Goal: Information Seeking & Learning: Learn about a topic

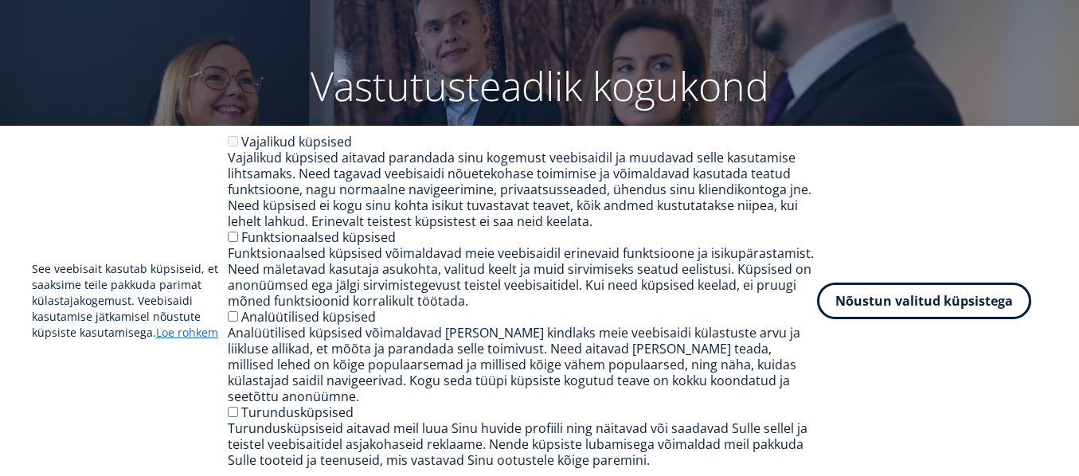
scroll to position [239, 0]
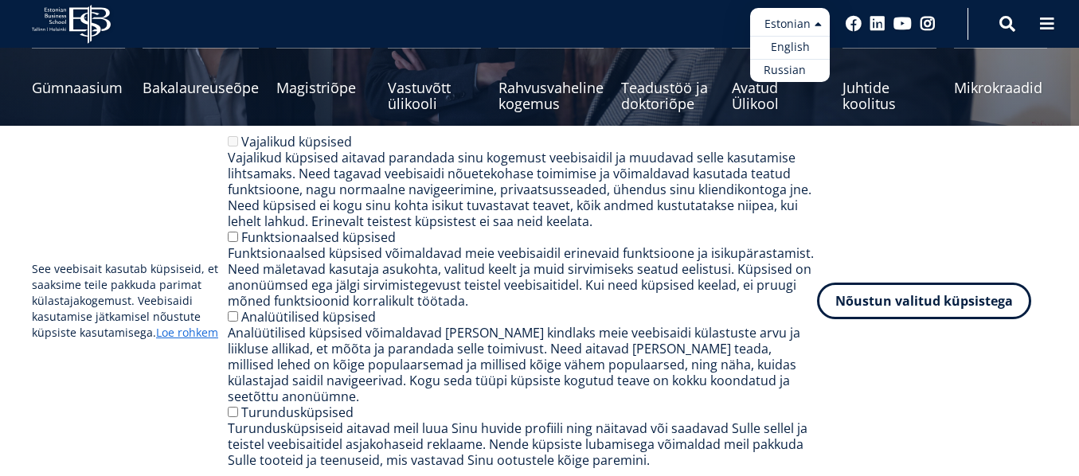
click at [792, 68] on link "Russian" at bounding box center [790, 70] width 80 height 23
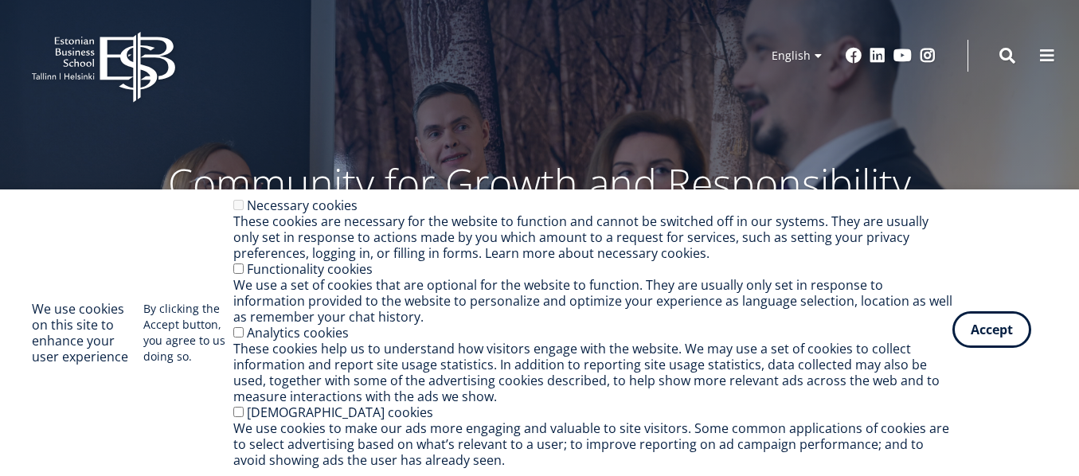
click at [991, 326] on button "Accept" at bounding box center [991, 329] width 79 height 37
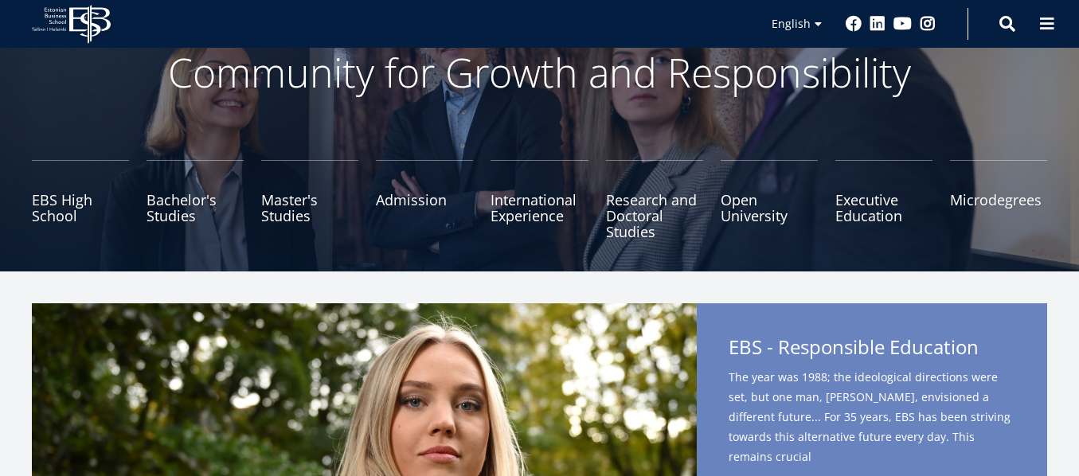
scroll to position [80, 0]
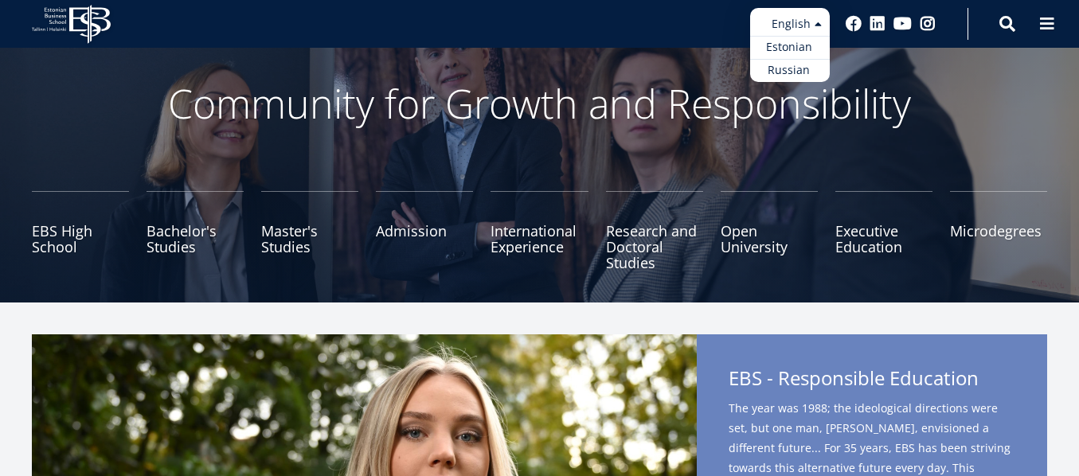
click at [821, 22] on ul "Estonian English Russian" at bounding box center [790, 45] width 80 height 74
click at [786, 68] on link "Russian" at bounding box center [790, 70] width 80 height 23
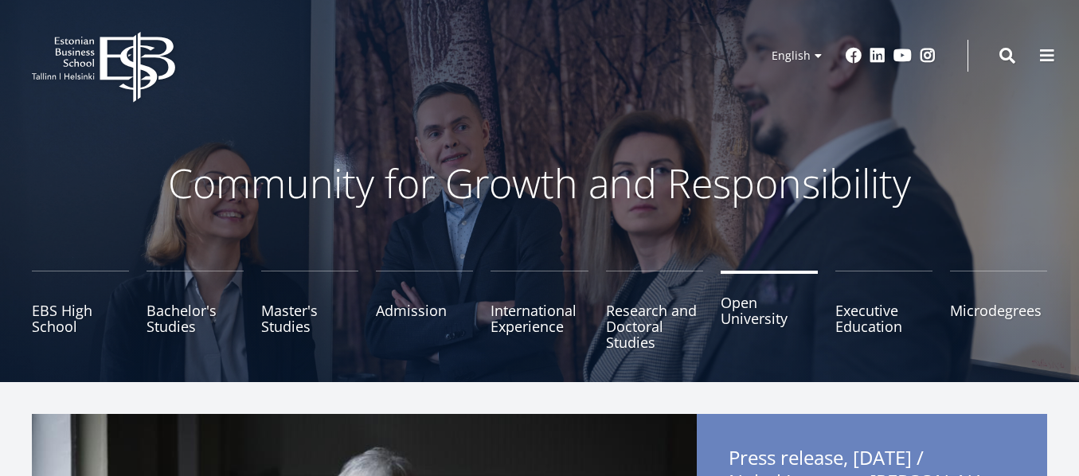
click at [739, 307] on link "Open University" at bounding box center [768, 311] width 97 height 80
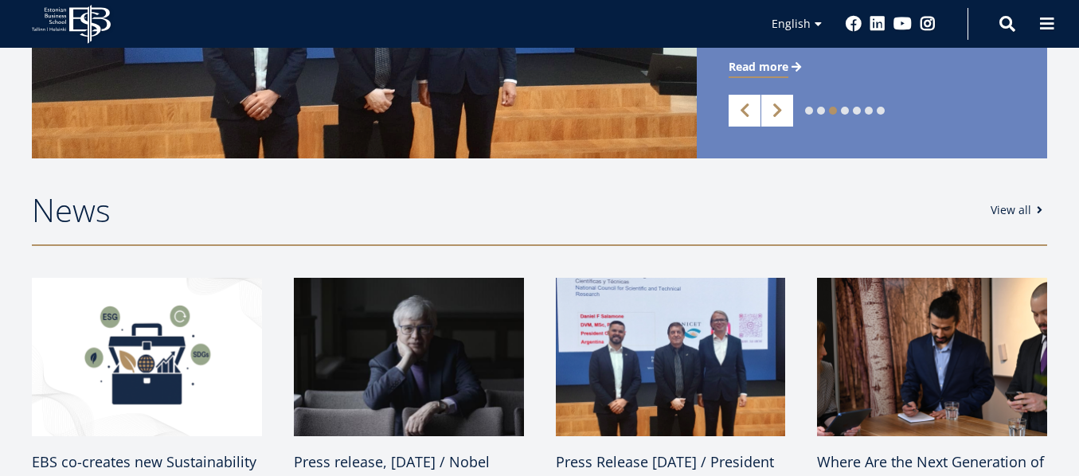
scroll to position [716, 0]
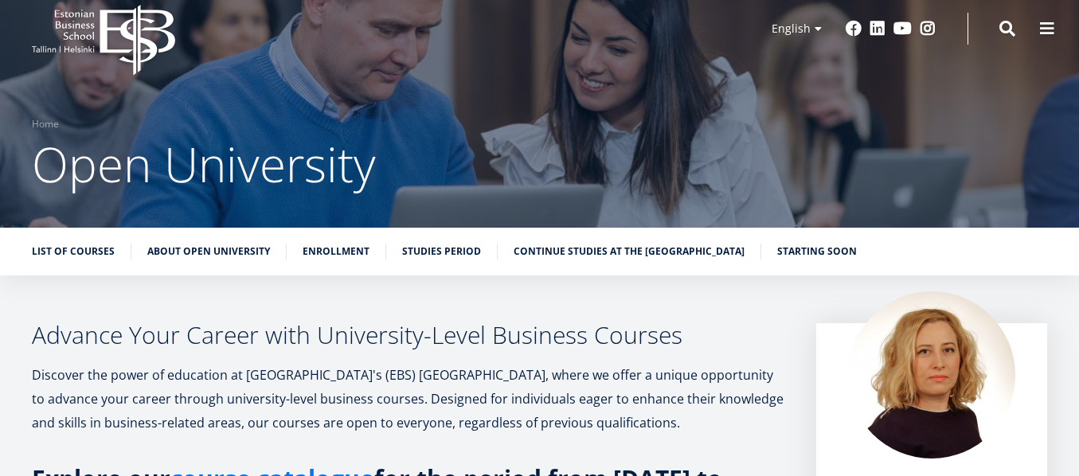
scroll to position [25, 0]
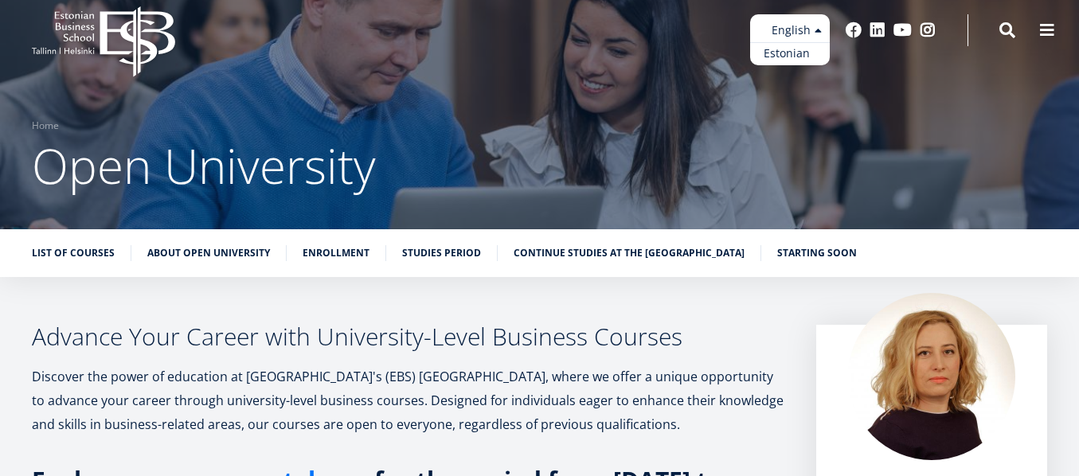
click at [794, 52] on link "Estonian" at bounding box center [790, 53] width 80 height 23
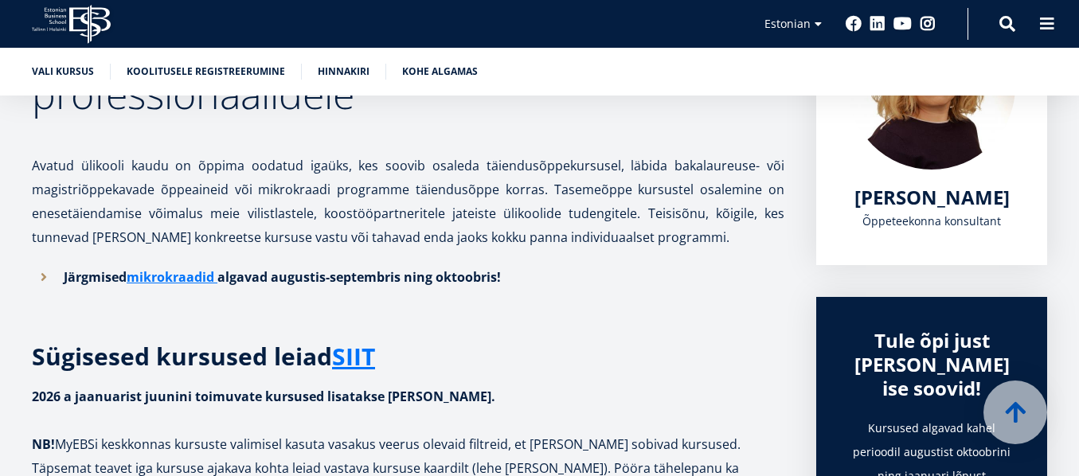
scroll to position [318, 0]
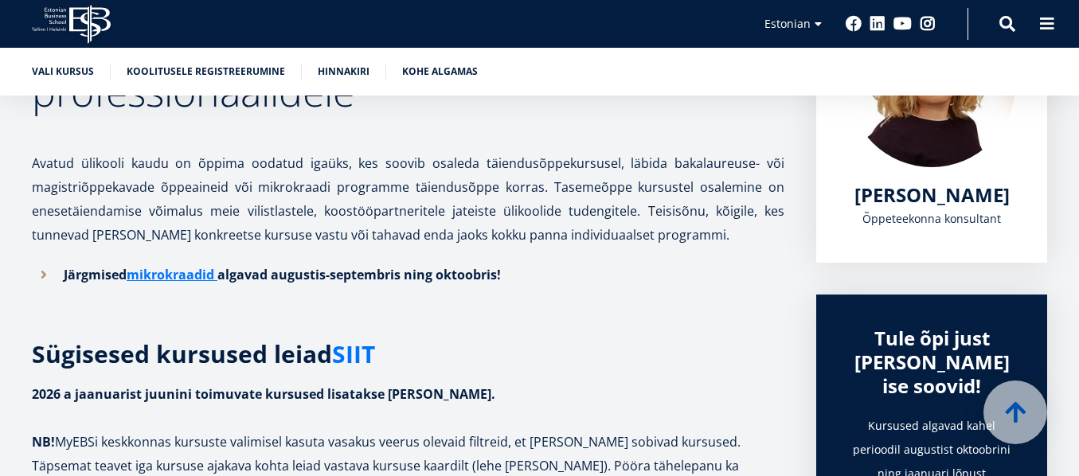
click at [357, 352] on link "SIIT" at bounding box center [353, 354] width 43 height 24
